Goal: Task Accomplishment & Management: Use online tool/utility

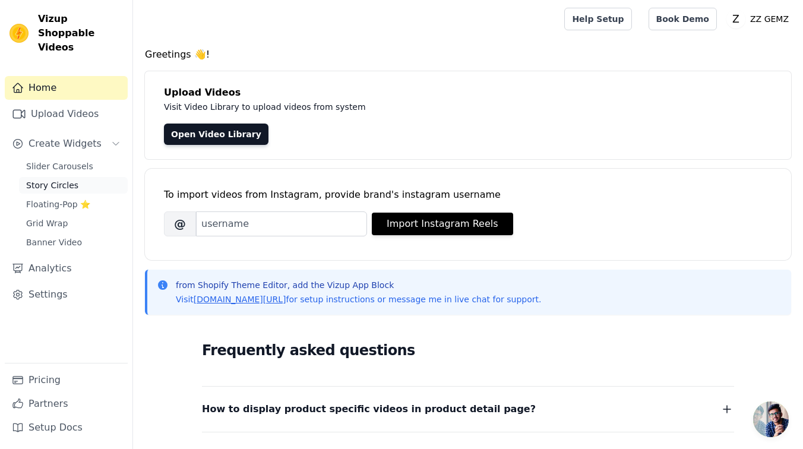
click at [70, 179] on span "Story Circles" at bounding box center [52, 185] width 52 height 12
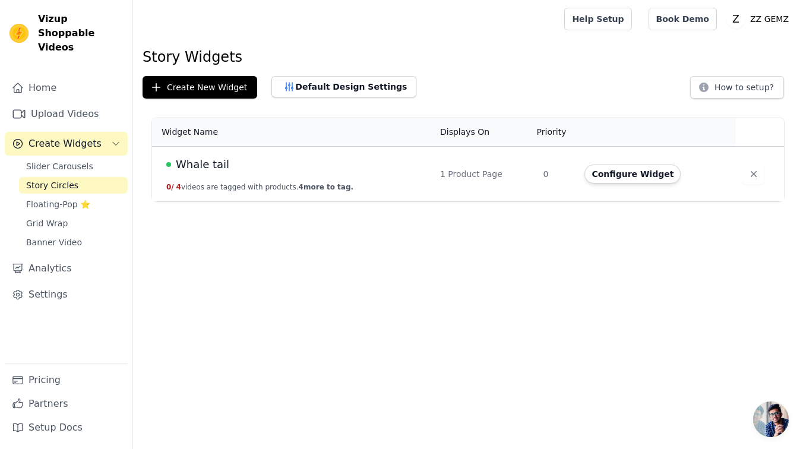
click at [423, 169] on div "Whale tail" at bounding box center [295, 164] width 259 height 17
click at [653, 178] on button "Configure Widget" at bounding box center [632, 173] width 96 height 19
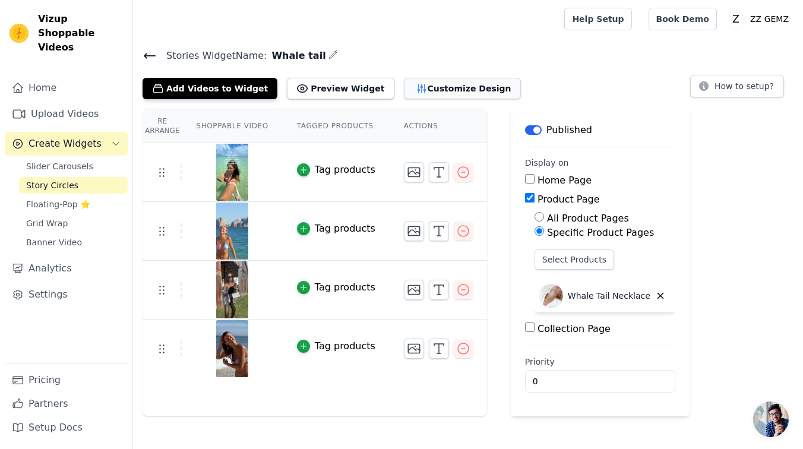
click at [437, 91] on button "Customize Design" at bounding box center [462, 88] width 117 height 21
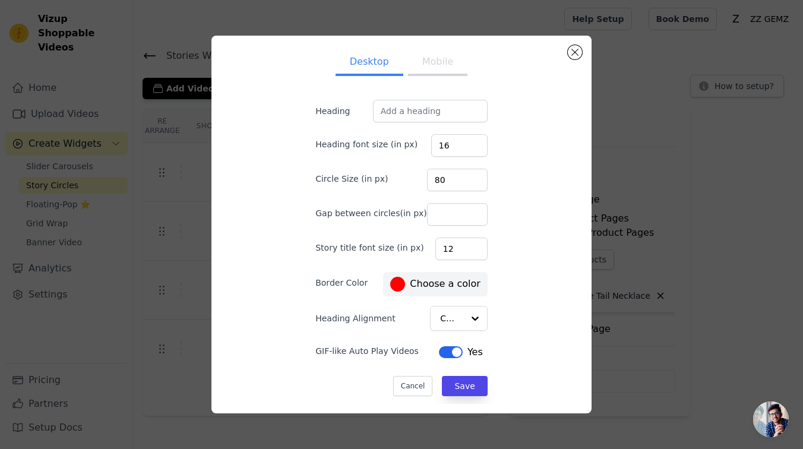
click at [448, 65] on button "Mobile" at bounding box center [437, 63] width 59 height 26
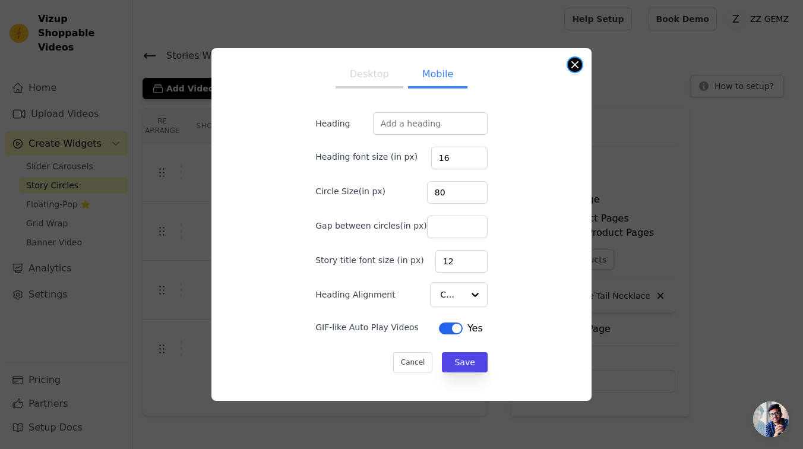
click at [574, 62] on button "Close modal" at bounding box center [575, 65] width 14 height 14
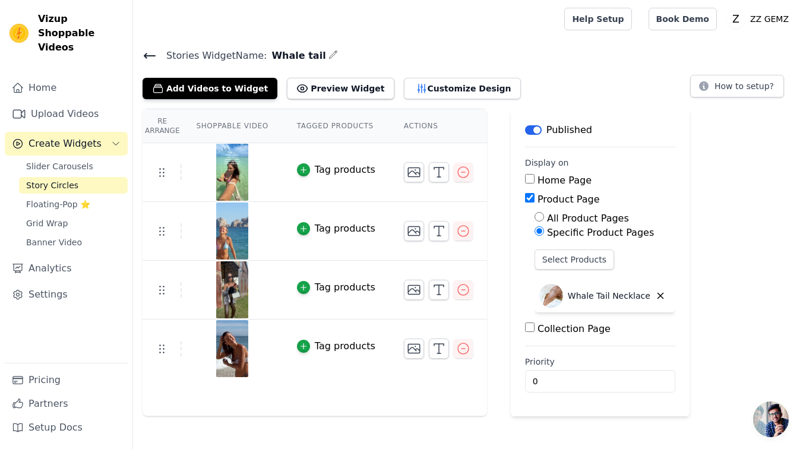
click at [145, 55] on icon at bounding box center [149, 55] width 11 height 5
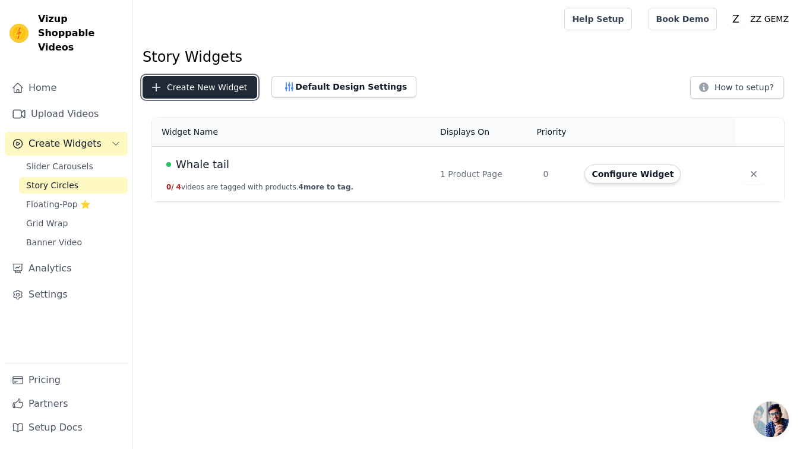
click at [203, 90] on button "Create New Widget" at bounding box center [200, 87] width 115 height 23
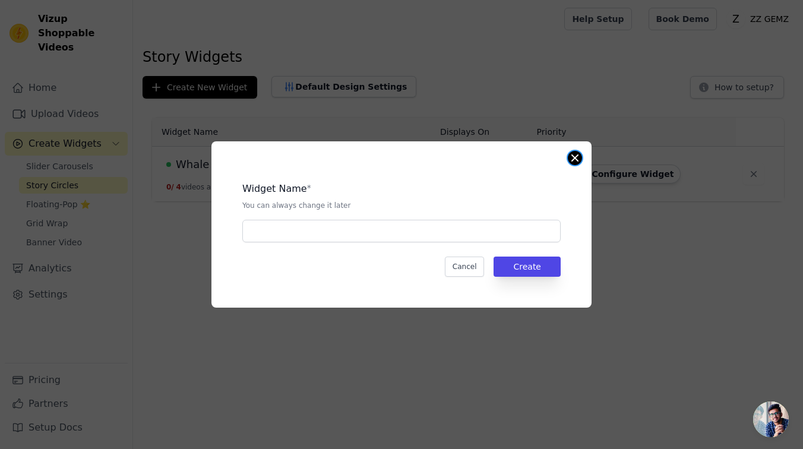
click at [577, 152] on button "Close modal" at bounding box center [575, 158] width 14 height 14
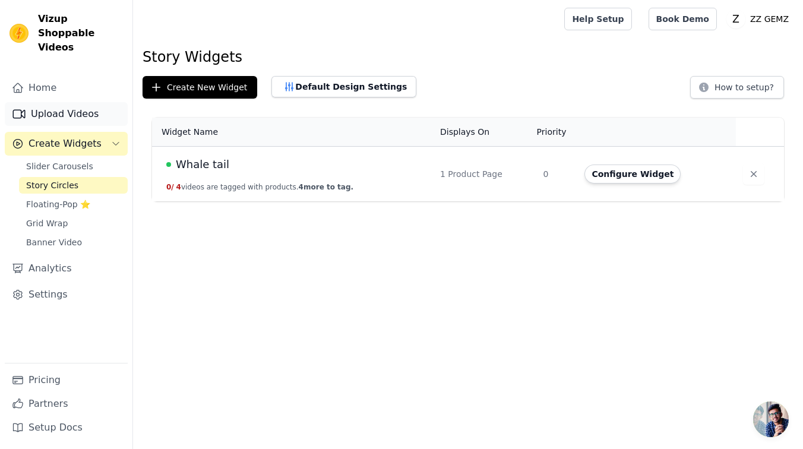
click at [63, 102] on link "Upload Videos" at bounding box center [66, 114] width 123 height 24
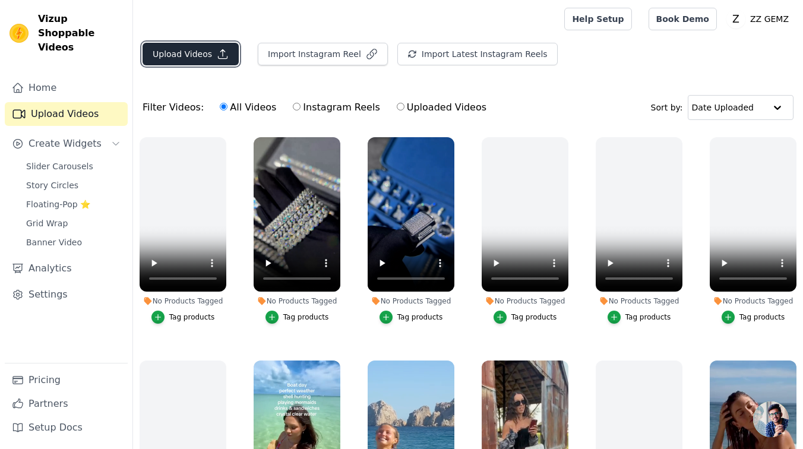
click at [213, 58] on button "Upload Videos" at bounding box center [191, 54] width 96 height 23
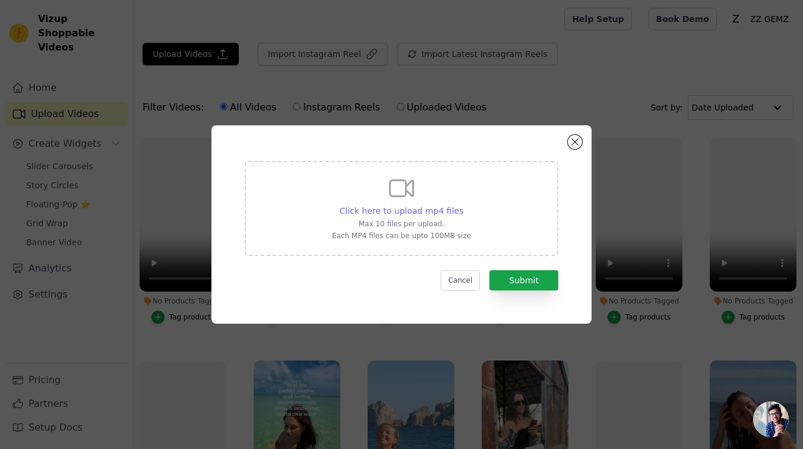
click at [406, 211] on span "Click here to upload mp4 files" at bounding box center [402, 211] width 124 height 10
click at [463, 205] on input "Click here to upload mp4 files Max 10 files per upload. Each MP4 files can be u…" at bounding box center [463, 204] width 1 height 1
type input "C:\fakepath\b536f82335034414a821bac18a849cb1.SD-480p-1.2Mbps-51541216.mp4"
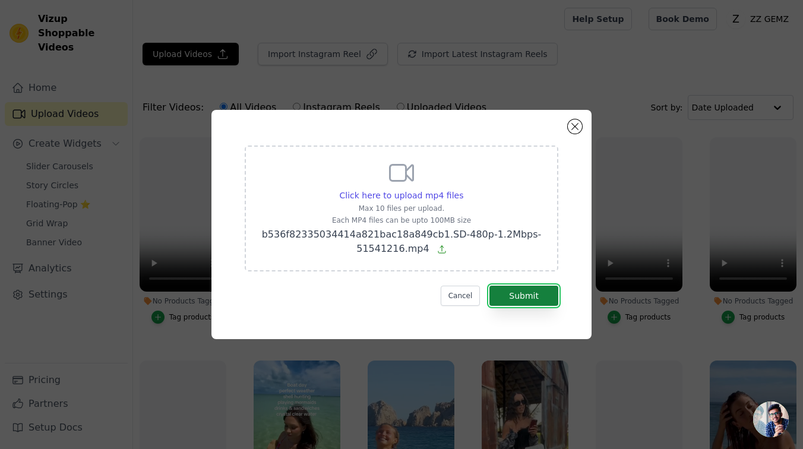
click at [542, 290] on button "Submit" at bounding box center [523, 296] width 69 height 20
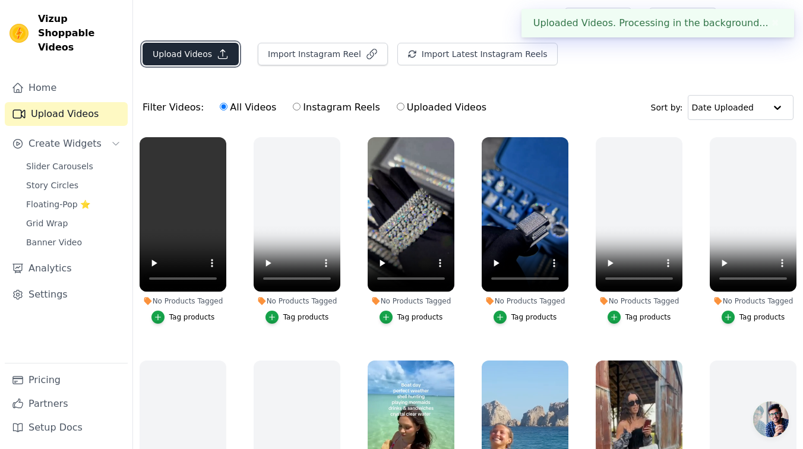
click at [227, 55] on button "Upload Videos" at bounding box center [191, 54] width 96 height 23
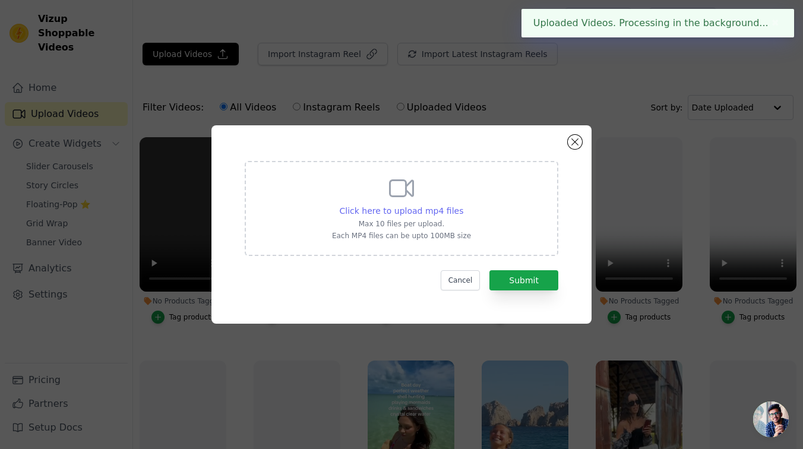
click at [425, 212] on span "Click here to upload mp4 files" at bounding box center [402, 211] width 124 height 10
click at [463, 205] on input "Click here to upload mp4 files Max 10 files per upload. Each MP4 files can be u…" at bounding box center [463, 204] width 1 height 1
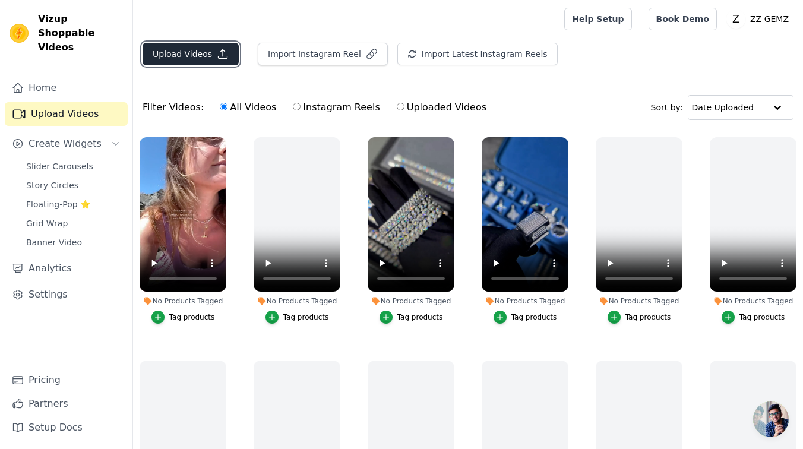
click at [217, 55] on icon "button" at bounding box center [223, 54] width 12 height 12
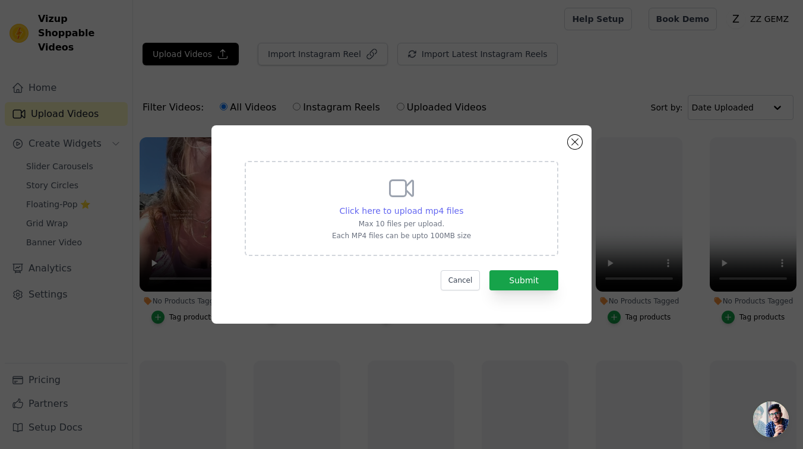
click at [441, 211] on span "Click here to upload mp4 files" at bounding box center [402, 211] width 124 height 10
click at [463, 205] on input "Click here to upload mp4 files Max 10 files per upload. Each MP4 files can be u…" at bounding box center [463, 204] width 1 height 1
type input "C:\fakepath\c8c78a198d604e9aa8590c8eecae7499.SD-480p-0.9Mbps-54620955.mp4"
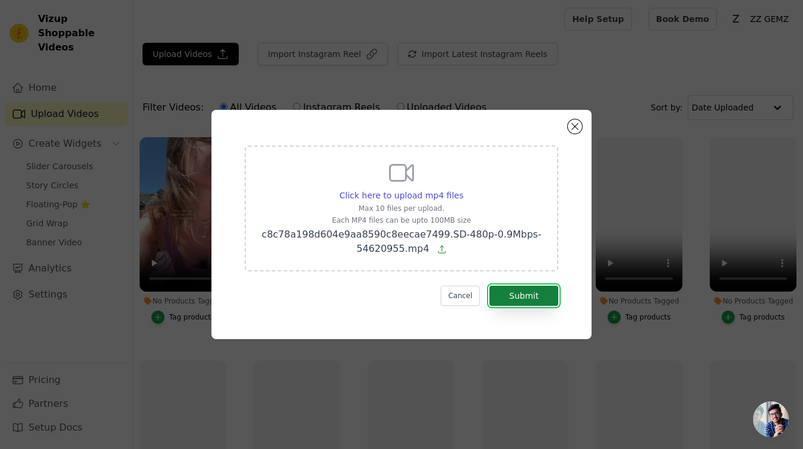
click at [523, 288] on button "Submit" at bounding box center [523, 296] width 69 height 20
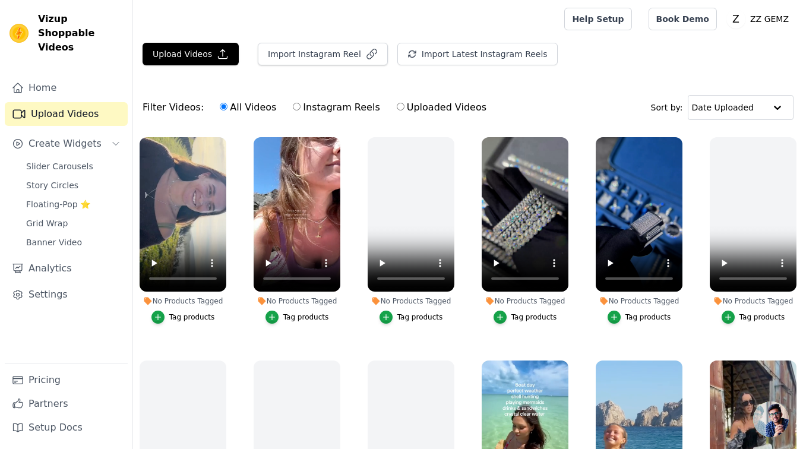
click at [49, 179] on span "Story Circles" at bounding box center [52, 185] width 52 height 12
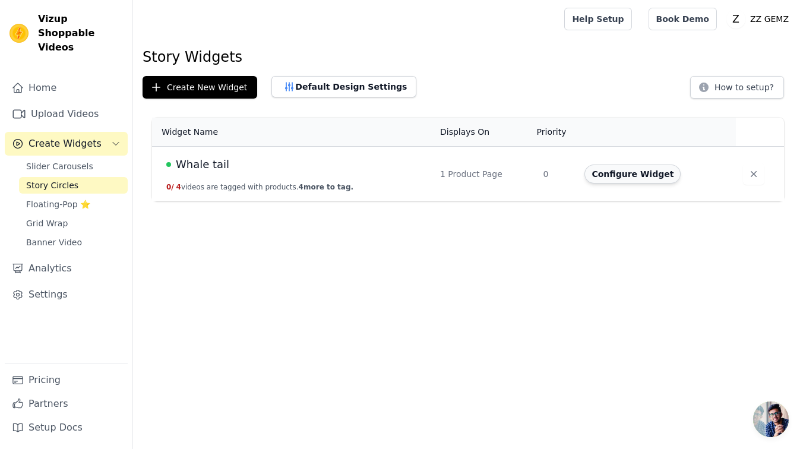
click at [642, 178] on button "Configure Widget" at bounding box center [632, 173] width 96 height 19
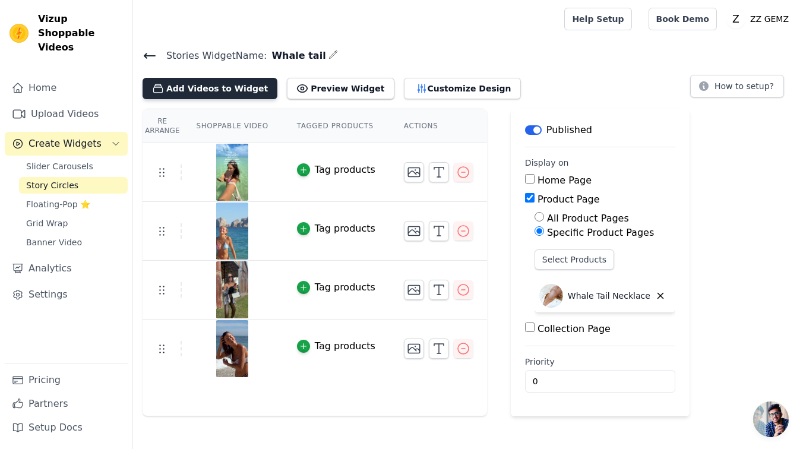
click at [211, 90] on button "Add Videos to Widget" at bounding box center [210, 88] width 135 height 21
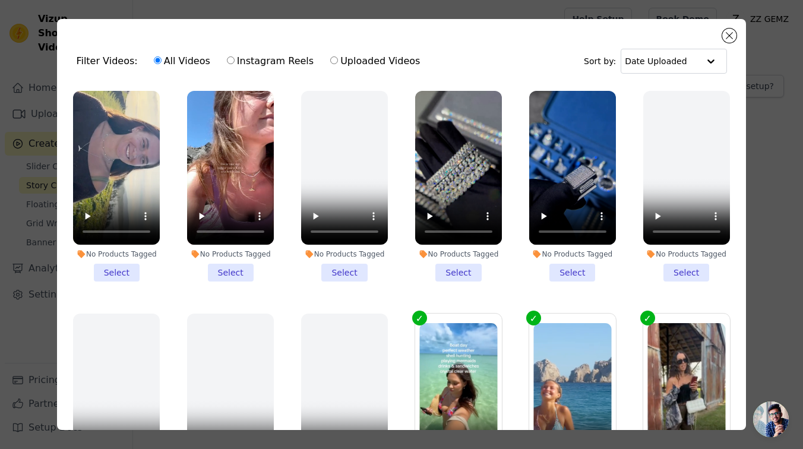
click at [128, 279] on li "No Products Tagged Select" at bounding box center [116, 186] width 87 height 191
click at [0, 0] on input "No Products Tagged Select" at bounding box center [0, 0] width 0 height 0
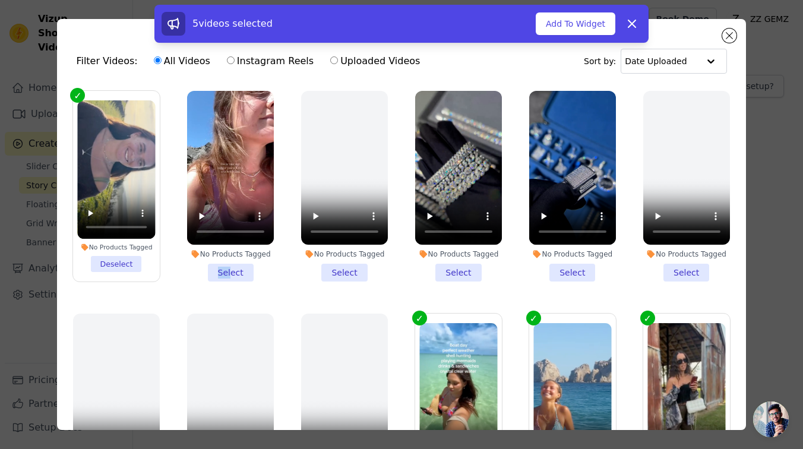
click at [231, 267] on li "No Products Tagged Select" at bounding box center [230, 186] width 87 height 191
click at [0, 0] on input "No Products Tagged Select" at bounding box center [0, 0] width 0 height 0
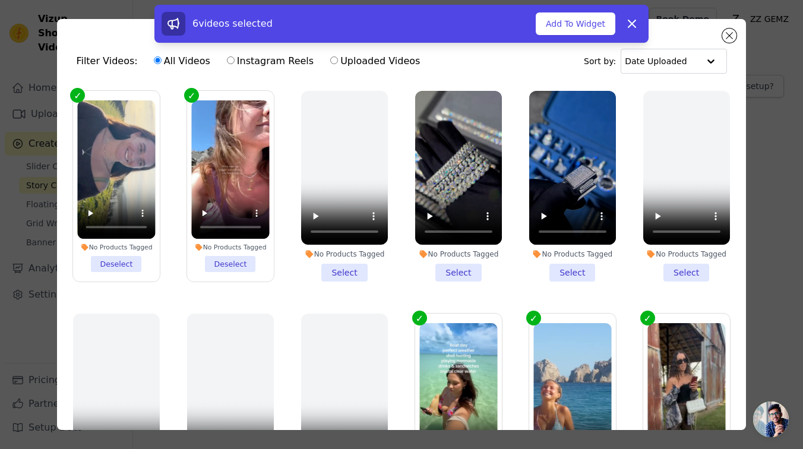
scroll to position [258, 0]
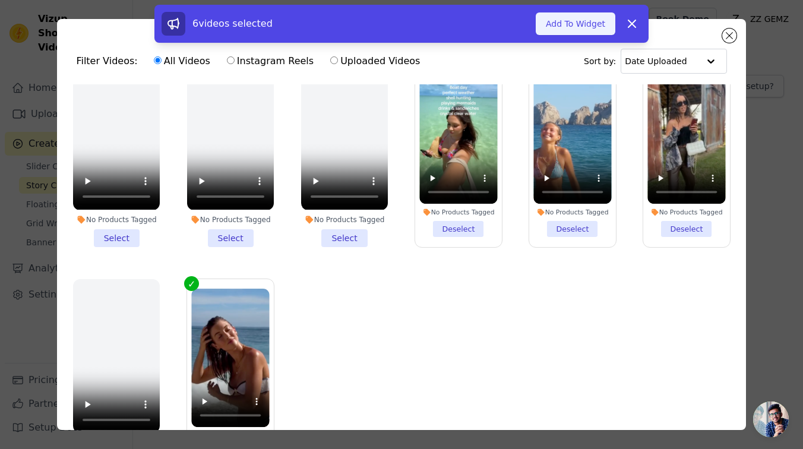
click at [573, 28] on button "Add To Widget" at bounding box center [576, 23] width 80 height 23
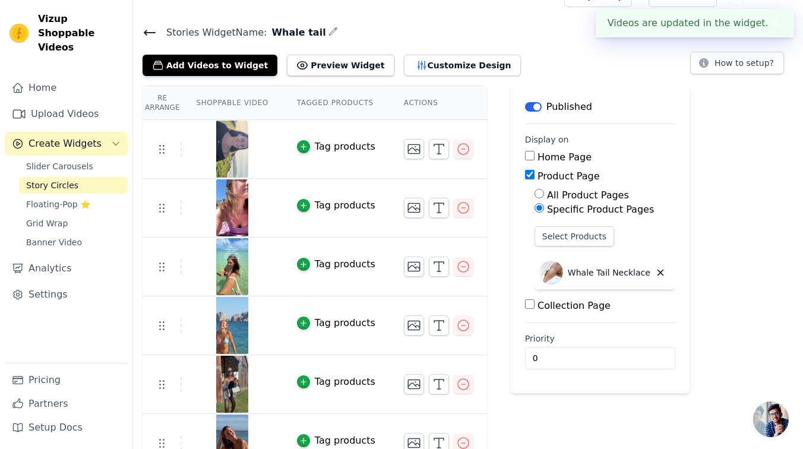
scroll to position [46, 0]
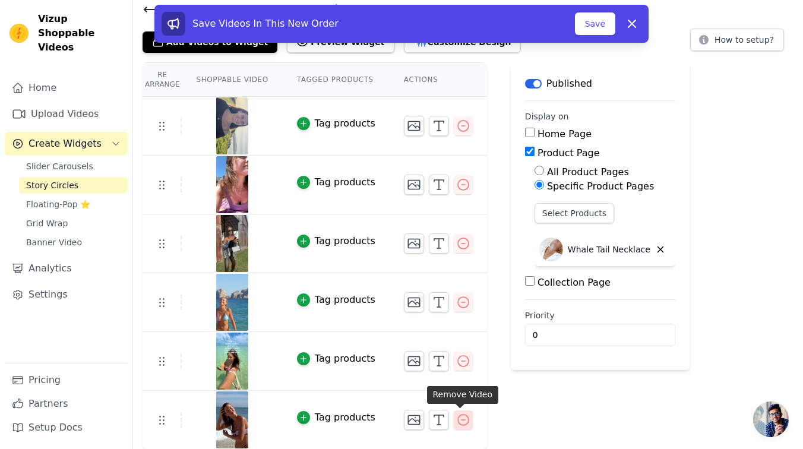
click at [466, 423] on icon "button" at bounding box center [463, 420] width 14 height 14
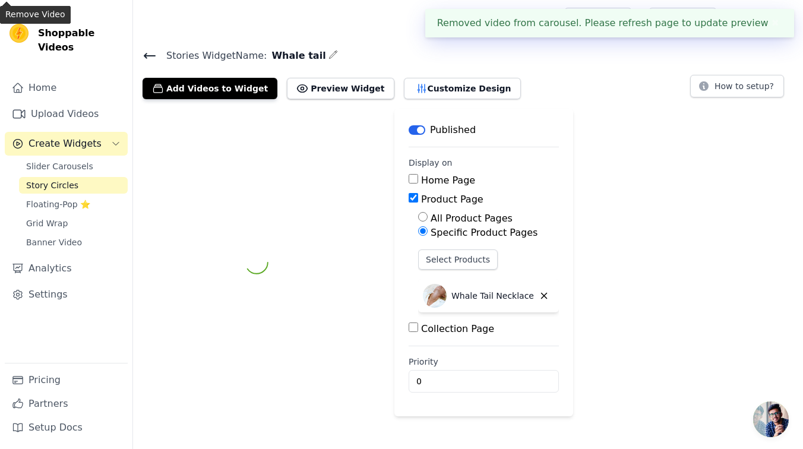
scroll to position [0, 0]
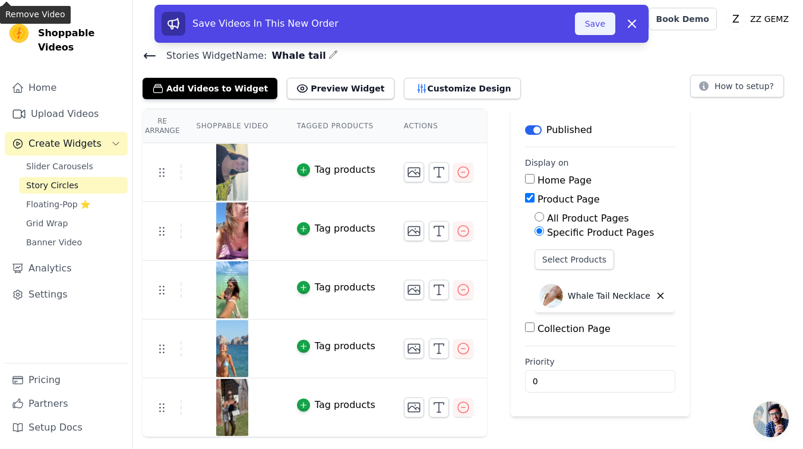
click at [594, 17] on button "Save" at bounding box center [595, 23] width 40 height 23
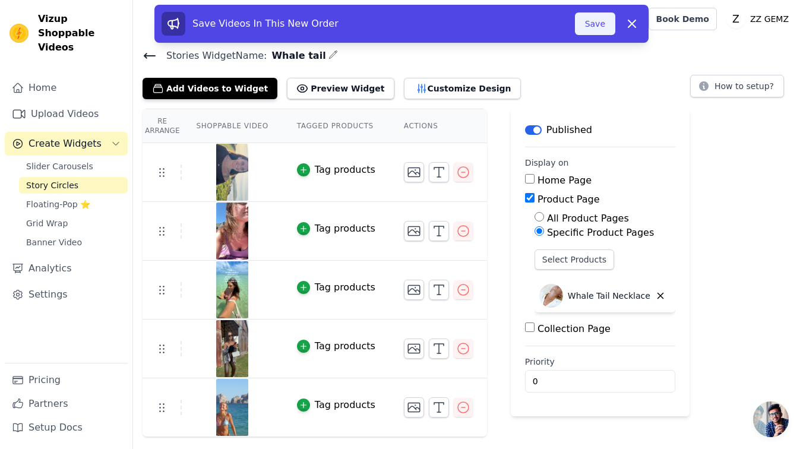
click at [606, 28] on button "Save" at bounding box center [595, 23] width 40 height 23
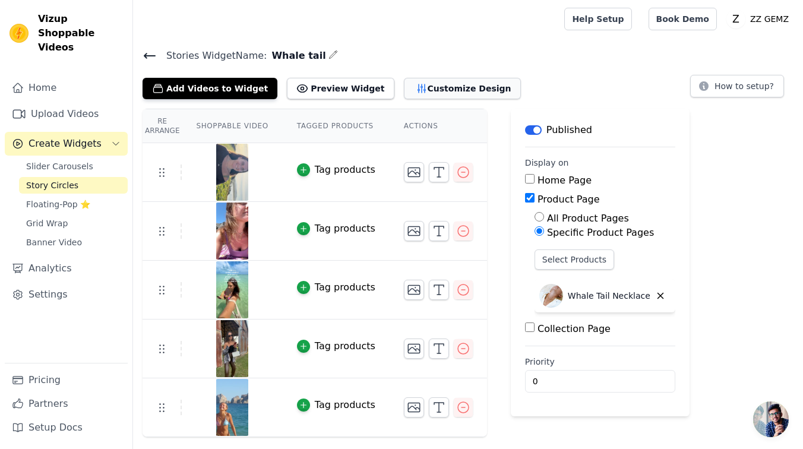
click at [442, 80] on button "Customize Design" at bounding box center [462, 88] width 117 height 21
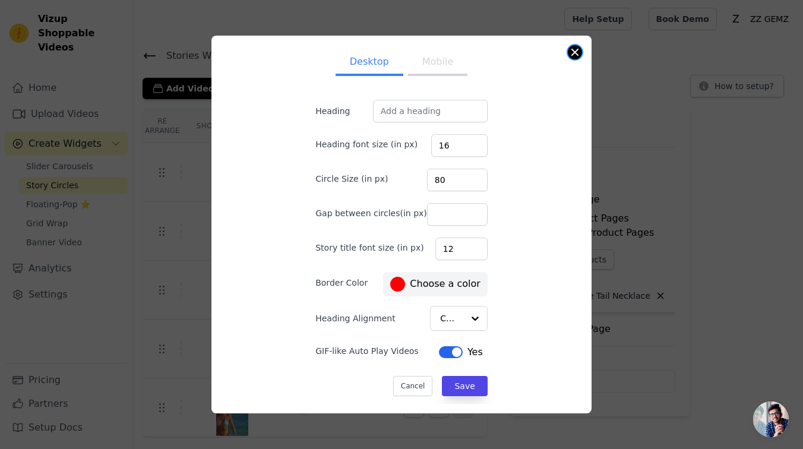
click at [570, 48] on button "Close modal" at bounding box center [575, 52] width 14 height 14
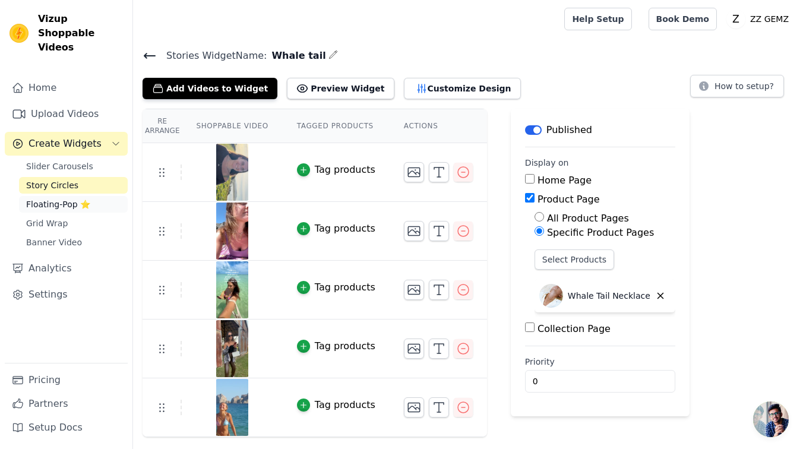
click at [31, 198] on span "Floating-Pop ⭐" at bounding box center [58, 204] width 64 height 12
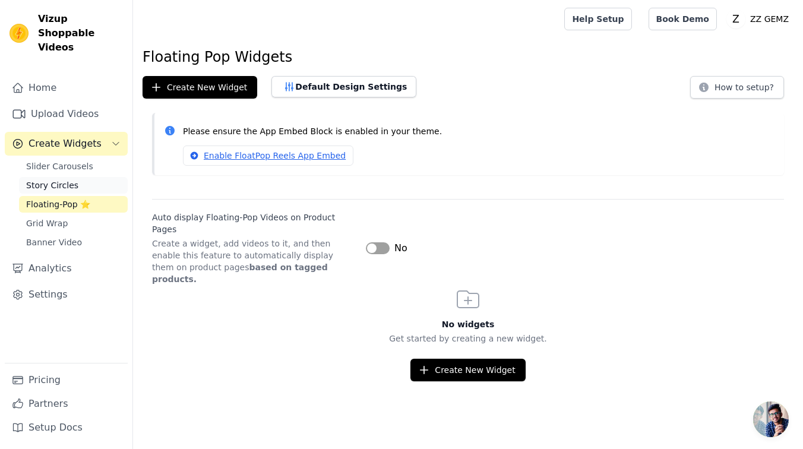
click at [63, 179] on span "Story Circles" at bounding box center [52, 185] width 52 height 12
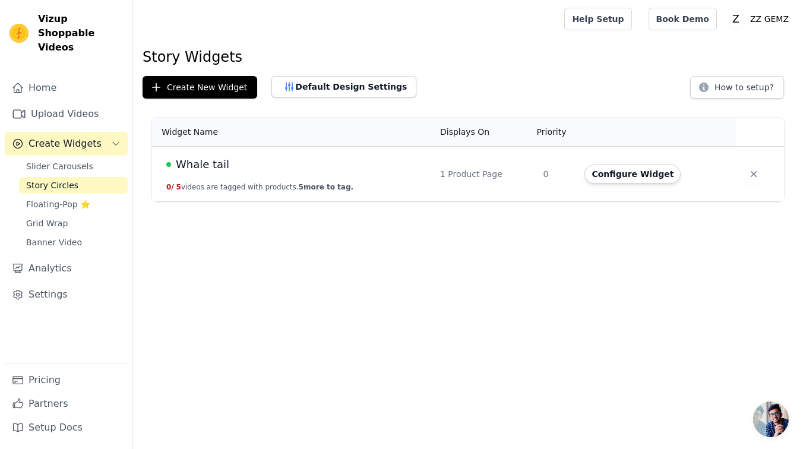
click at [219, 169] on span "Whale tail" at bounding box center [202, 164] width 53 height 17
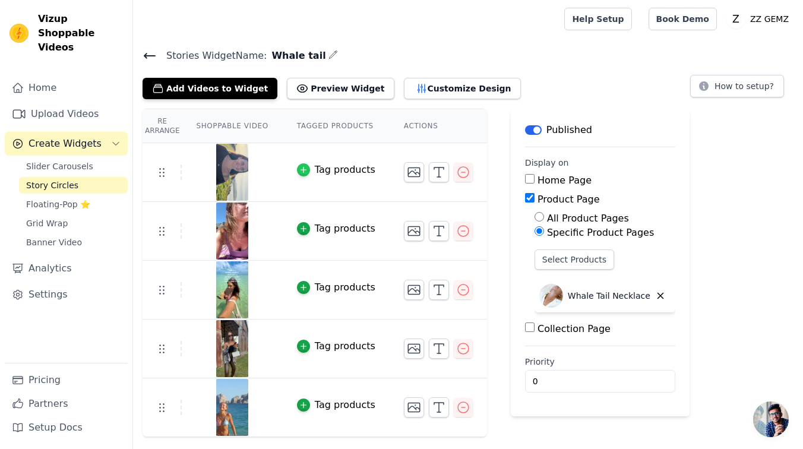
click at [297, 172] on div "button" at bounding box center [303, 169] width 13 height 13
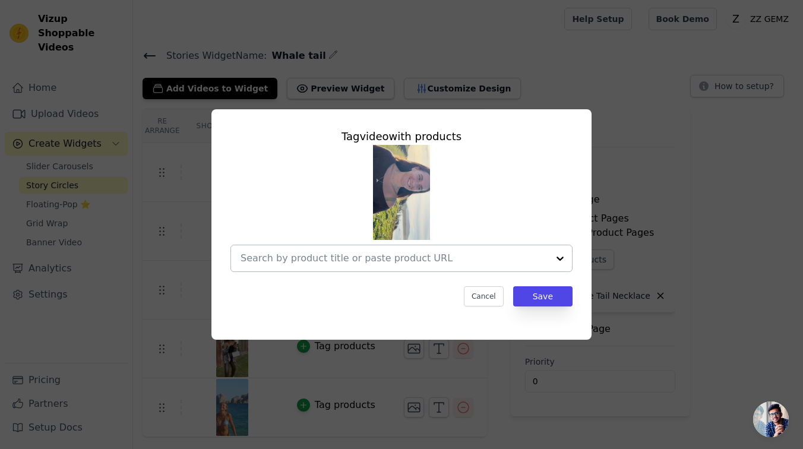
click at [375, 257] on input "text" at bounding box center [394, 258] width 308 height 14
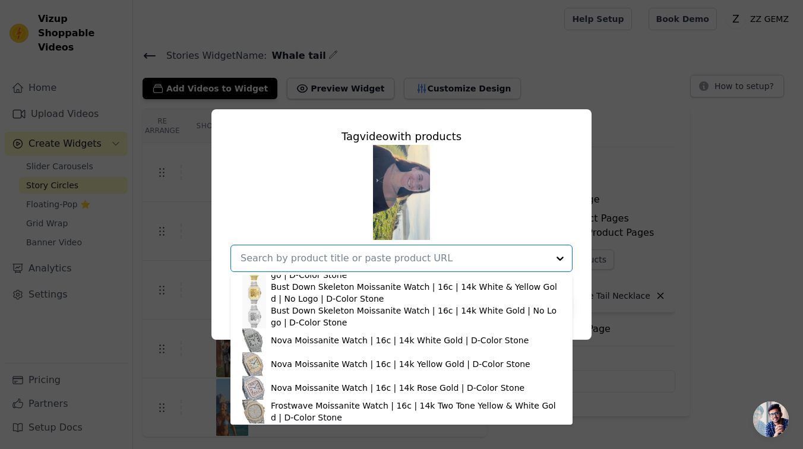
scroll to position [566, 0]
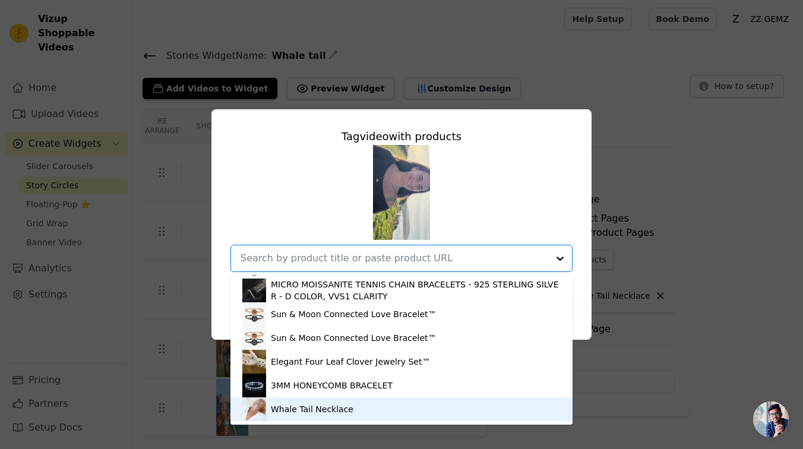
click at [353, 404] on div "Whale Tail Necklace" at bounding box center [401, 409] width 318 height 24
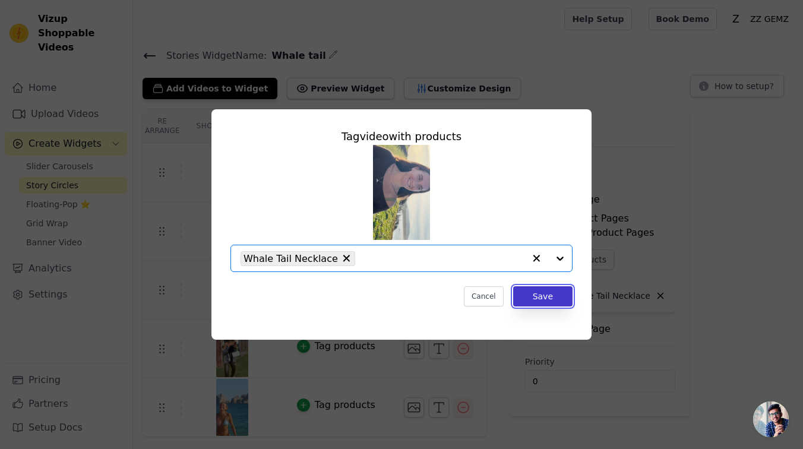
click at [547, 294] on button "Save" at bounding box center [542, 296] width 59 height 20
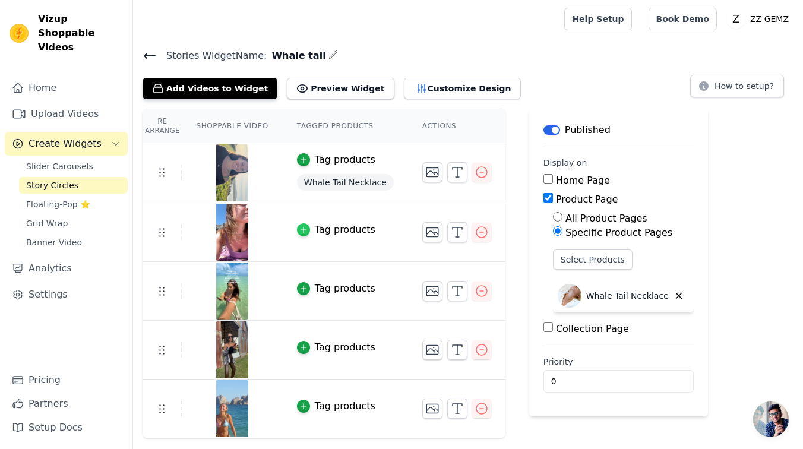
click at [307, 229] on div "button" at bounding box center [303, 229] width 13 height 13
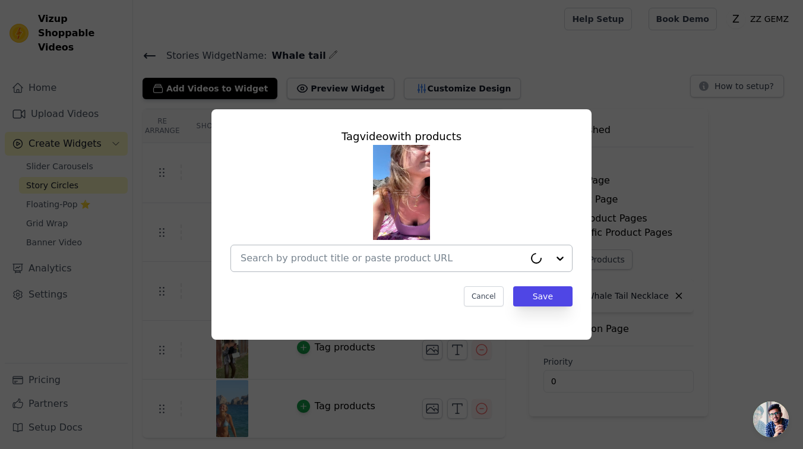
click at [413, 249] on div at bounding box center [382, 258] width 284 height 26
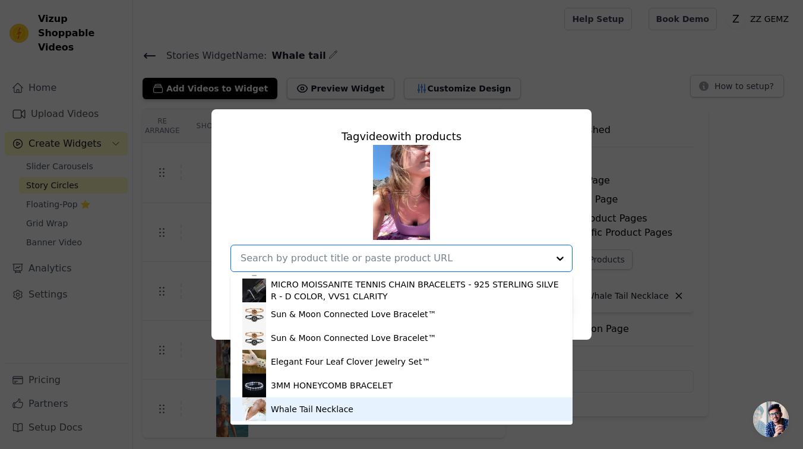
click at [354, 403] on div "Whale Tail Necklace" at bounding box center [401, 409] width 318 height 24
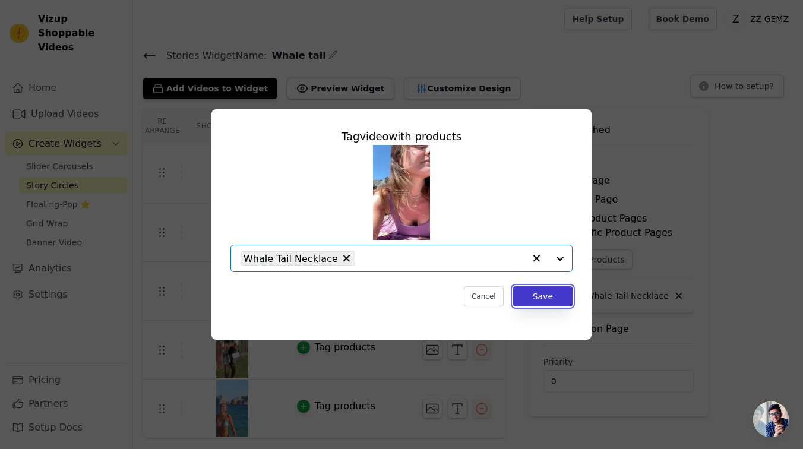
click at [529, 298] on button "Save" at bounding box center [542, 296] width 59 height 20
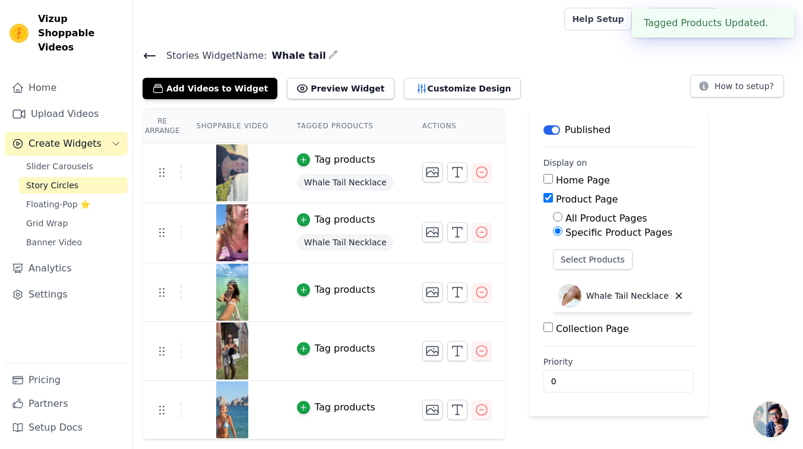
click at [315, 294] on div "Tag products" at bounding box center [345, 290] width 61 height 14
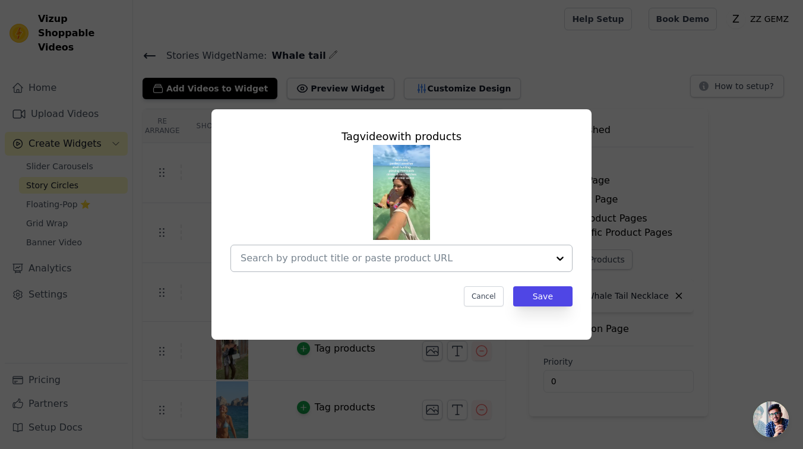
click at [507, 257] on input "text" at bounding box center [394, 258] width 308 height 14
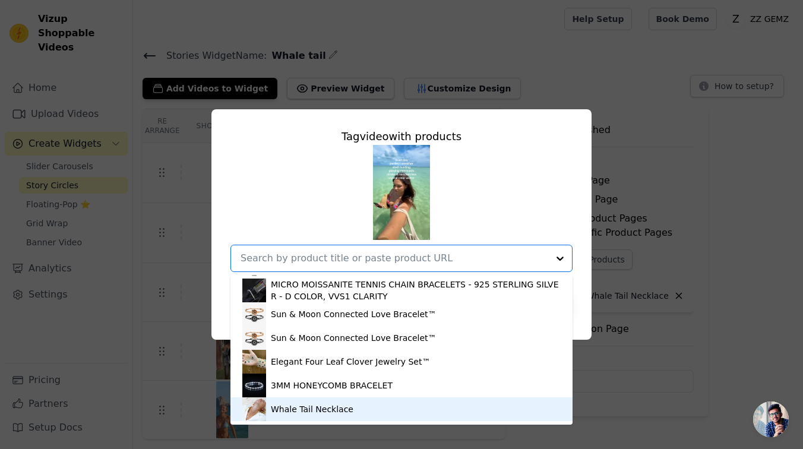
click at [432, 403] on div "Whale Tail Necklace" at bounding box center [401, 409] width 318 height 24
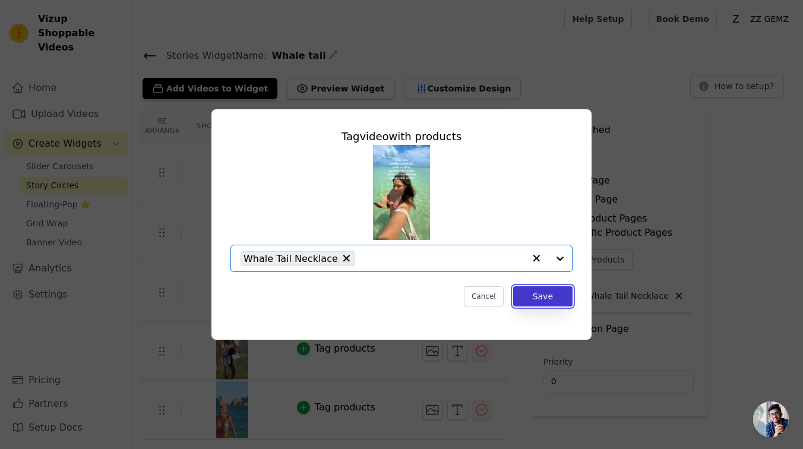
click at [547, 293] on button "Save" at bounding box center [542, 296] width 59 height 20
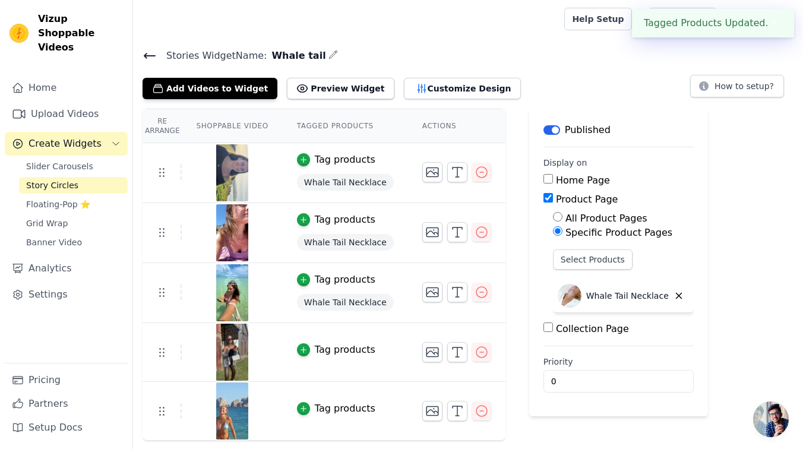
click at [346, 341] on td "Tag products" at bounding box center [345, 352] width 125 height 59
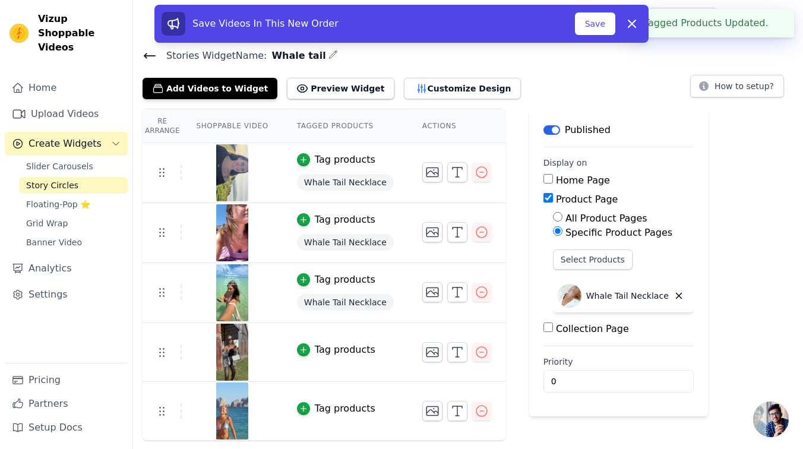
click at [356, 348] on div "Tag products" at bounding box center [345, 350] width 61 height 14
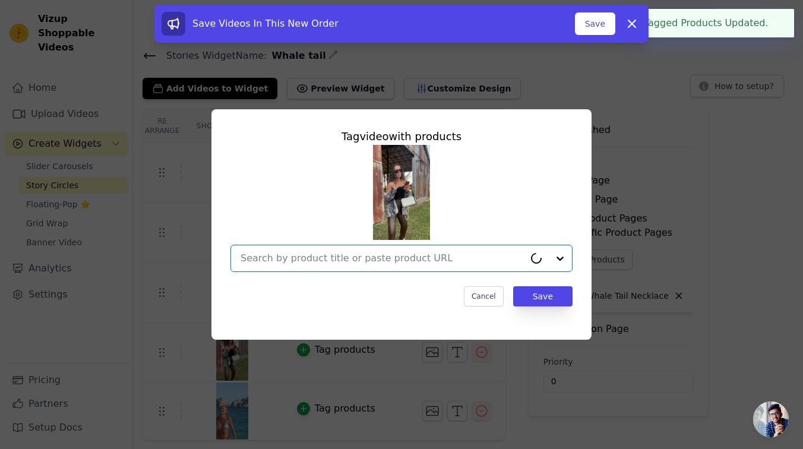
click at [481, 258] on input "text" at bounding box center [382, 258] width 284 height 14
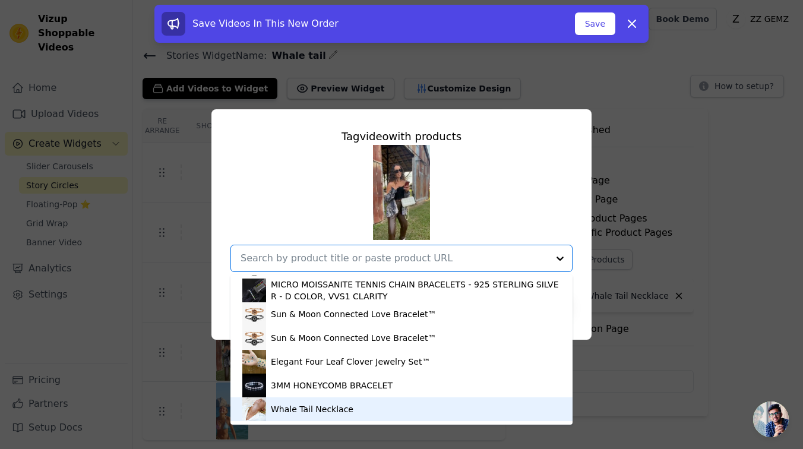
click at [407, 401] on div "Whale Tail Necklace" at bounding box center [401, 409] width 318 height 24
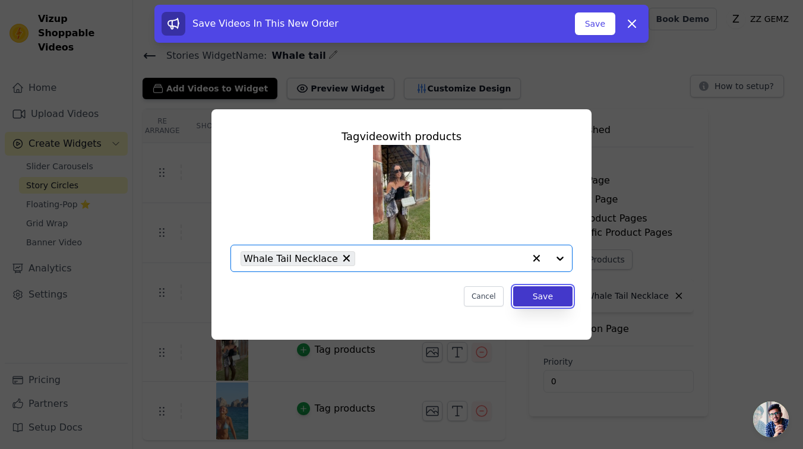
click at [565, 295] on button "Save" at bounding box center [542, 296] width 59 height 20
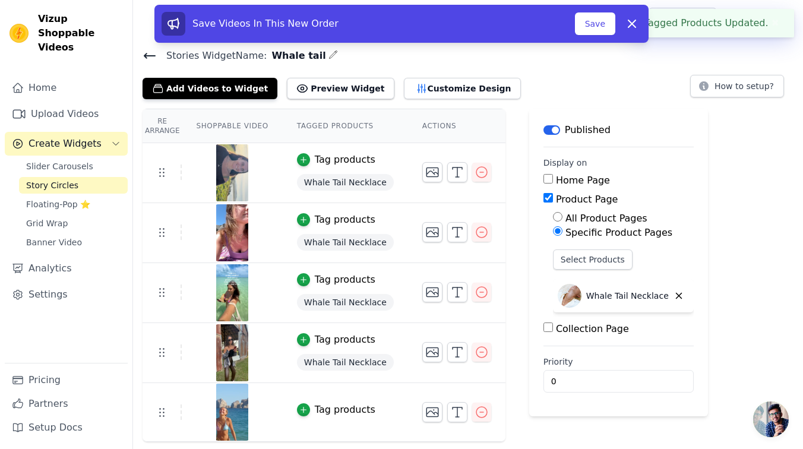
click at [331, 410] on div "Tag products" at bounding box center [345, 410] width 61 height 14
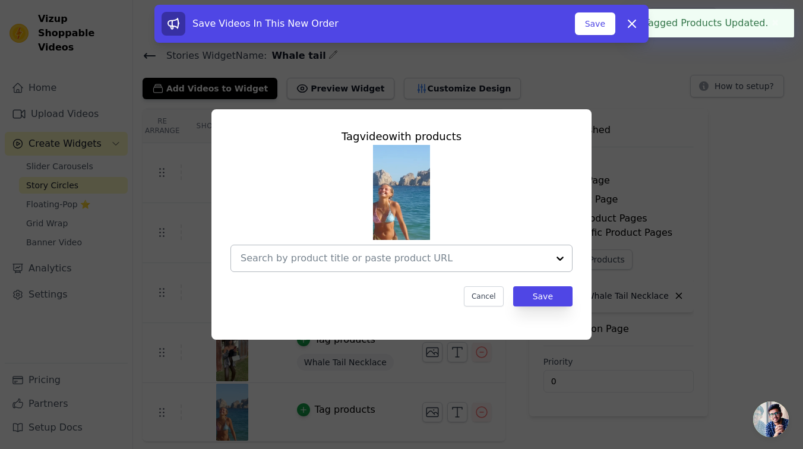
click at [546, 258] on input "text" at bounding box center [394, 258] width 308 height 14
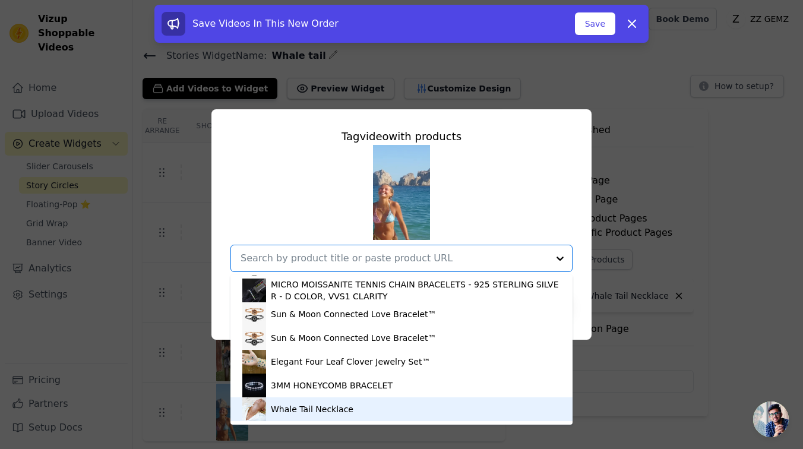
click at [290, 404] on div "Whale Tail Necklace" at bounding box center [312, 409] width 83 height 12
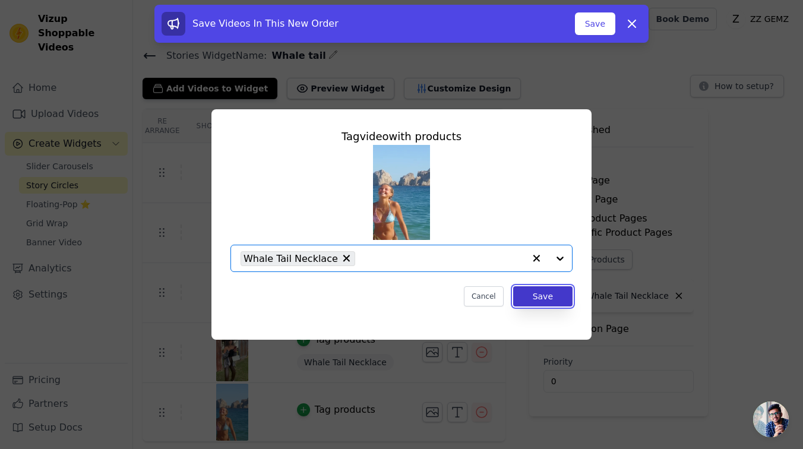
click at [557, 303] on button "Save" at bounding box center [542, 296] width 59 height 20
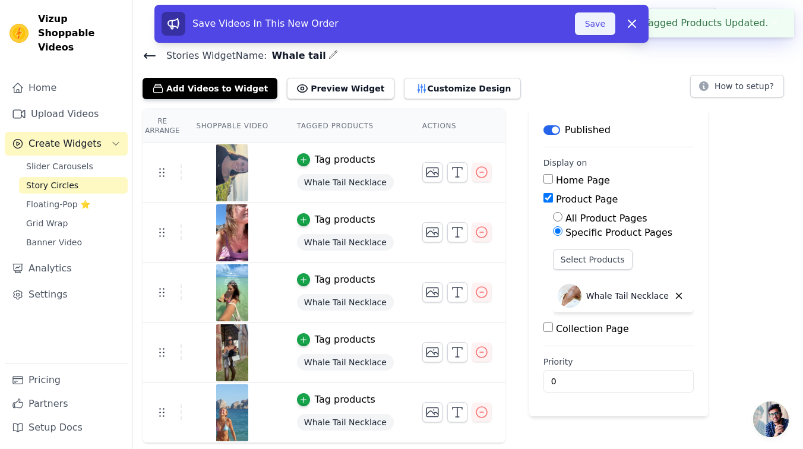
click at [599, 22] on button "Save" at bounding box center [595, 23] width 40 height 23
